Goal: Check status: Check status

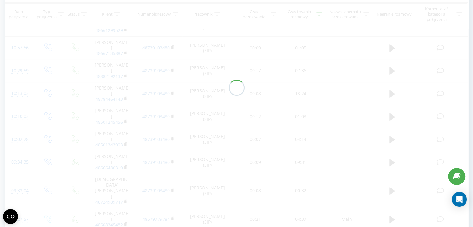
scroll to position [267, 0]
